Goal: Task Accomplishment & Management: Manage account settings

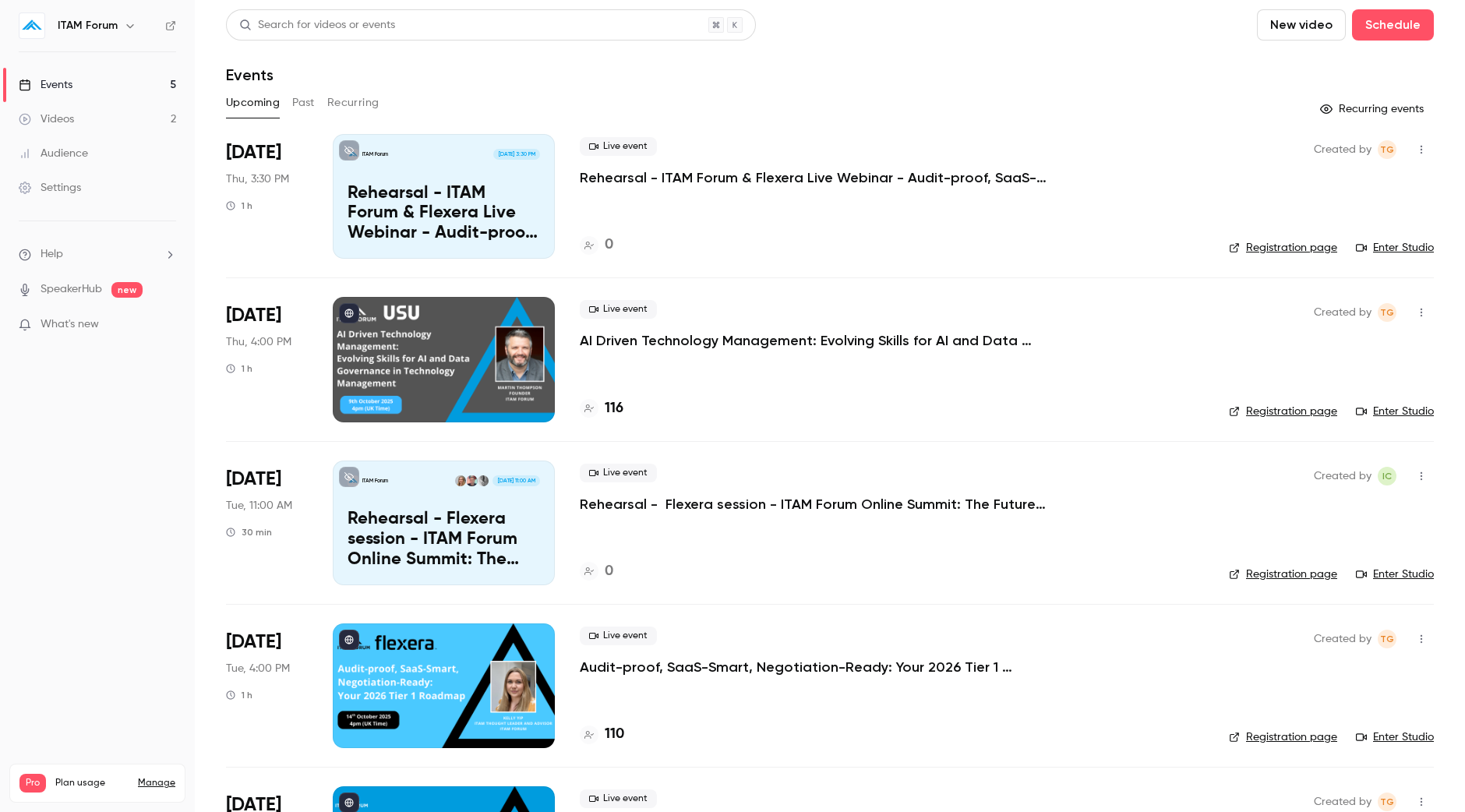
click at [102, 106] on link "Videos 2" at bounding box center [97, 119] width 195 height 34
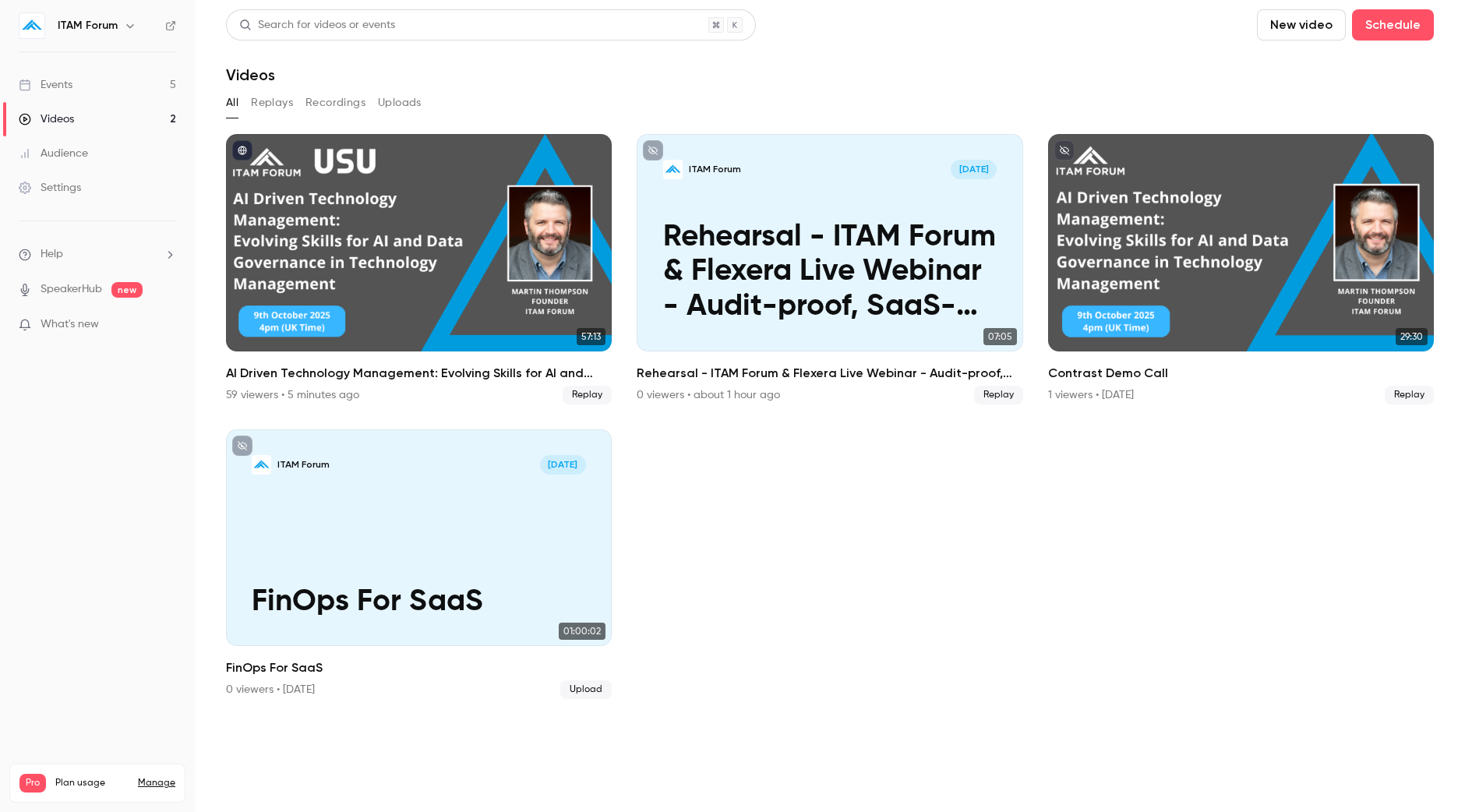
click at [94, 189] on link "Settings" at bounding box center [97, 187] width 195 height 34
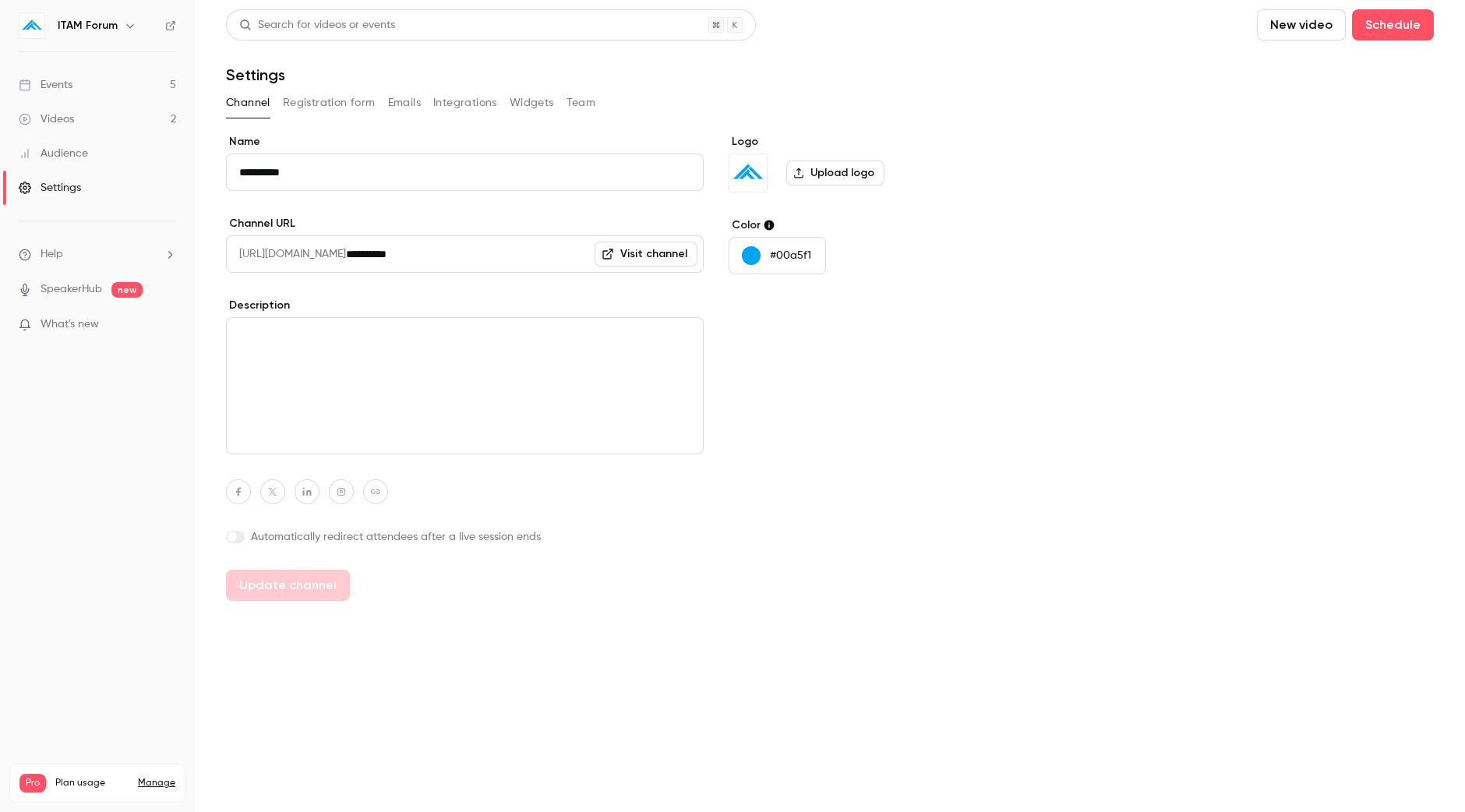
click at [394, 106] on button "Emails" at bounding box center [404, 103] width 32 height 25
